Goal: Contribute content

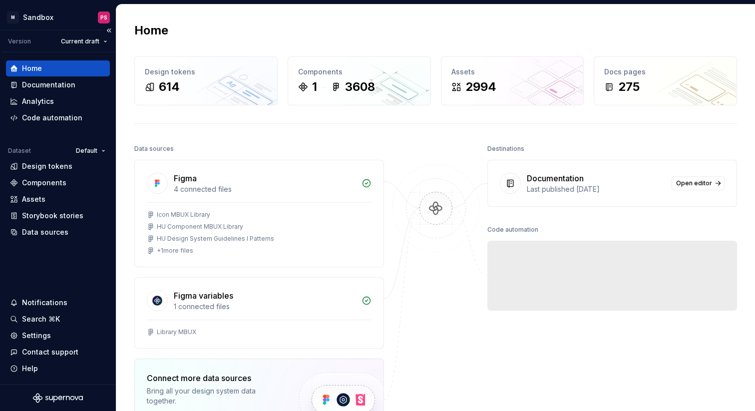
click at [55, 71] on div "Home" at bounding box center [58, 68] width 96 height 10
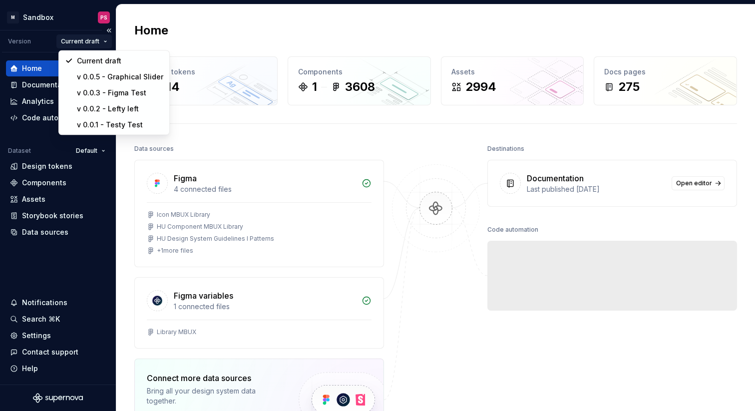
click at [93, 38] on html "× M Sandbox PS Version Current draft Home Documentation Analytics Code automati…" at bounding box center [377, 205] width 755 height 411
click at [51, 23] on html "× M Sandbox PS Version Current draft Home Documentation Analytics Code automati…" at bounding box center [377, 205] width 755 height 411
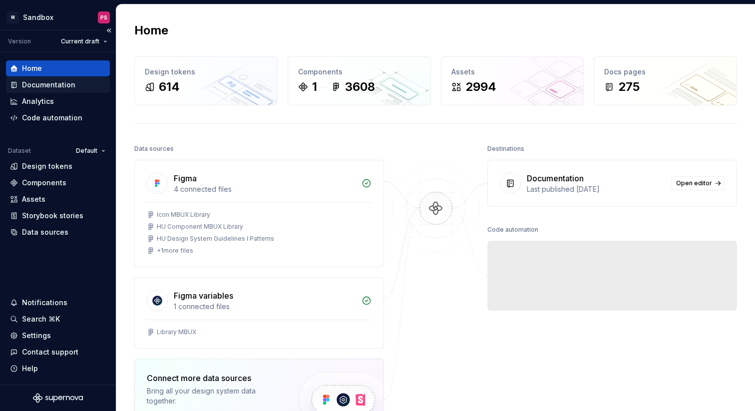
click at [52, 84] on div "Documentation" at bounding box center [48, 85] width 53 height 10
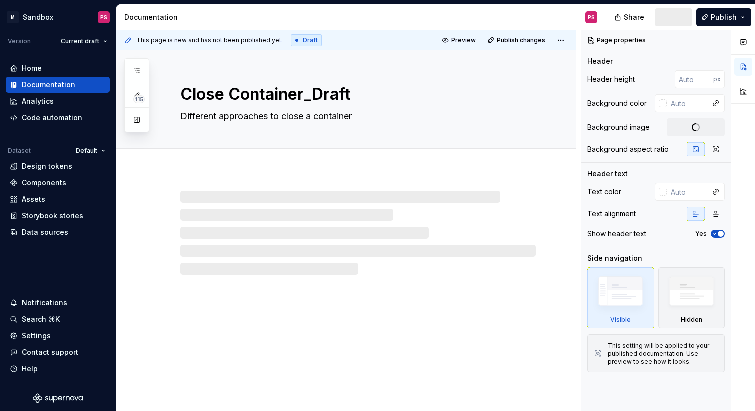
click at [152, 234] on div at bounding box center [345, 223] width 459 height 104
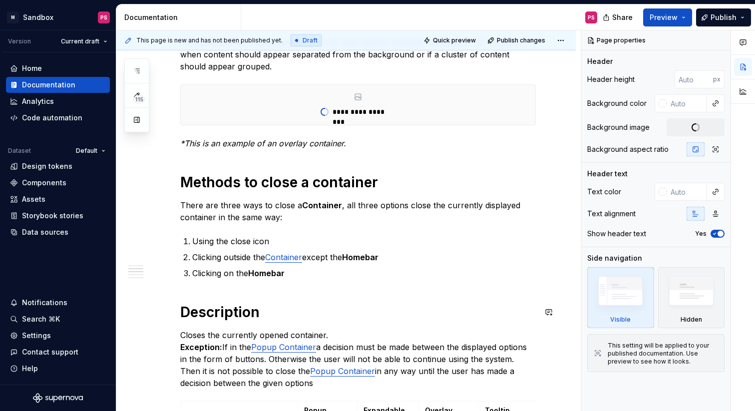
scroll to position [185, 0]
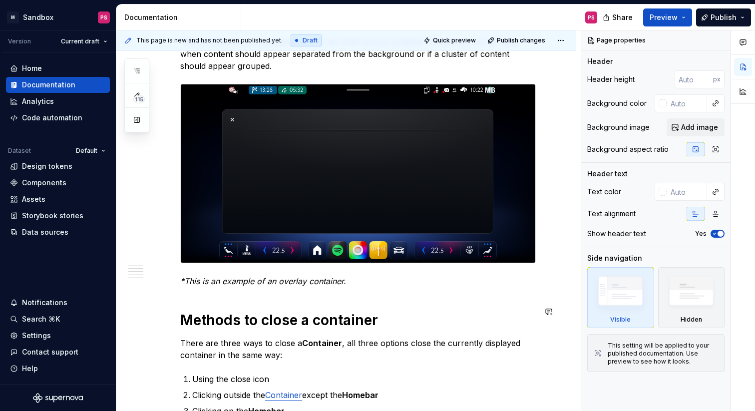
type textarea "*"
